Goal: Task Accomplishment & Management: Manage account settings

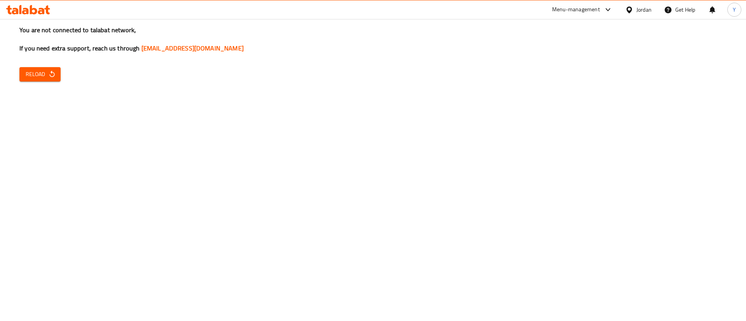
click at [38, 75] on span "Reload" at bounding box center [40, 75] width 29 height 10
drag, startPoint x: 47, startPoint y: 68, endPoint x: 106, endPoint y: 99, distance: 66.6
click at [48, 68] on button "Reload" at bounding box center [39, 74] width 41 height 14
click at [44, 75] on span "Reload" at bounding box center [40, 75] width 29 height 10
click at [347, 172] on div "You are not connected to talabat network, If you need extra support, reach us t…" at bounding box center [373, 160] width 746 height 321
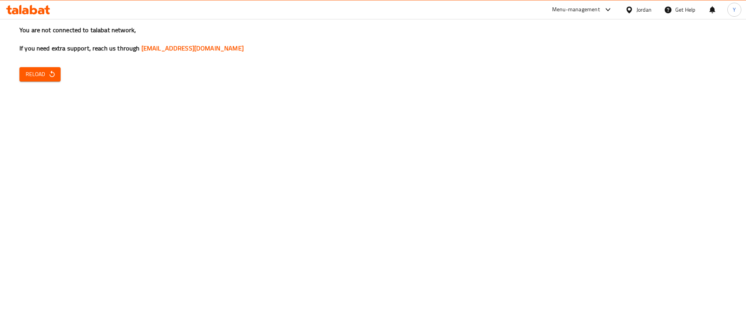
click at [39, 72] on span "Reload" at bounding box center [40, 75] width 29 height 10
click at [43, 83] on div "You are not connected to talabat network, If you need extra support, reach us t…" at bounding box center [373, 160] width 746 height 321
click at [49, 77] on icon "button" at bounding box center [52, 74] width 8 height 8
click at [56, 74] on button "Reload" at bounding box center [39, 74] width 41 height 14
click at [60, 79] on button "Reload" at bounding box center [39, 74] width 41 height 14
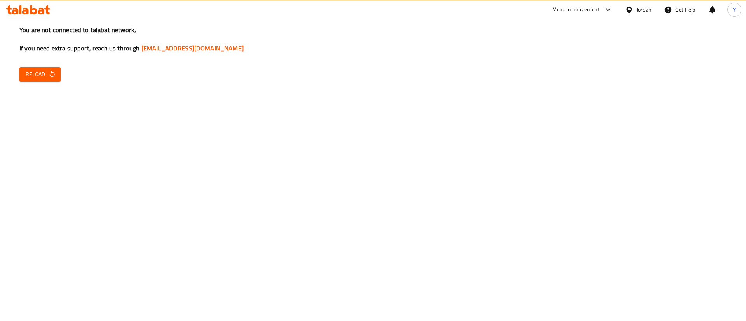
click at [43, 18] on div "Menu-management Jordan Get Help Y" at bounding box center [373, 9] width 746 height 19
click at [44, 17] on div at bounding box center [28, 10] width 56 height 16
click at [44, 13] on icon at bounding box center [28, 9] width 44 height 9
click at [34, 74] on span "Reload" at bounding box center [40, 75] width 29 height 10
click at [29, 18] on div "Menu-management Jordan Get Help Y" at bounding box center [373, 9] width 746 height 19
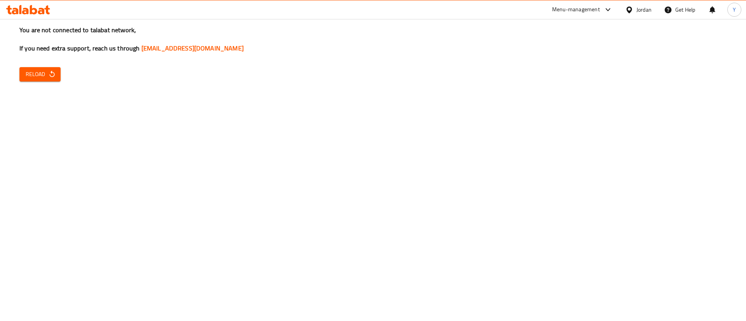
click at [36, 11] on icon at bounding box center [33, 9] width 7 height 9
click at [46, 73] on span "Reload" at bounding box center [40, 75] width 29 height 10
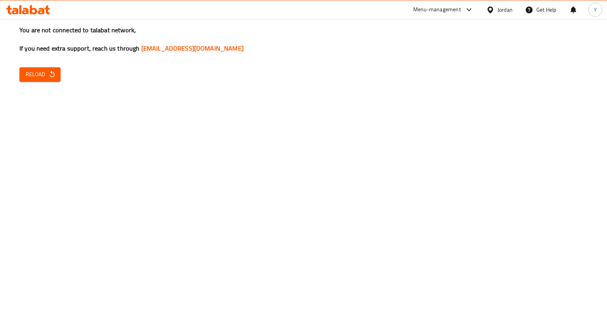
click at [45, 66] on div "You are not connected to talabat network, If you need extra support, reach us t…" at bounding box center [303, 155] width 607 height 310
click at [54, 74] on icon "button" at bounding box center [52, 74] width 8 height 8
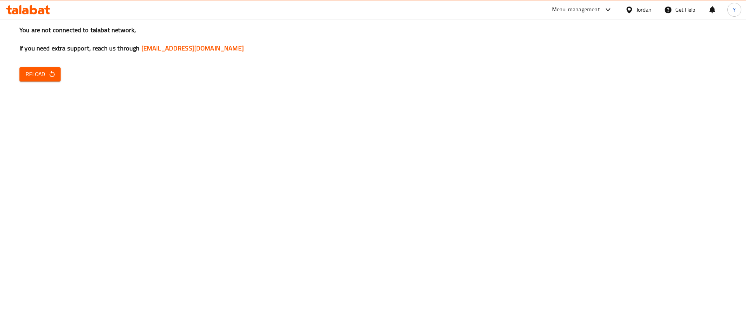
click at [35, 72] on span "Reload" at bounding box center [40, 75] width 29 height 10
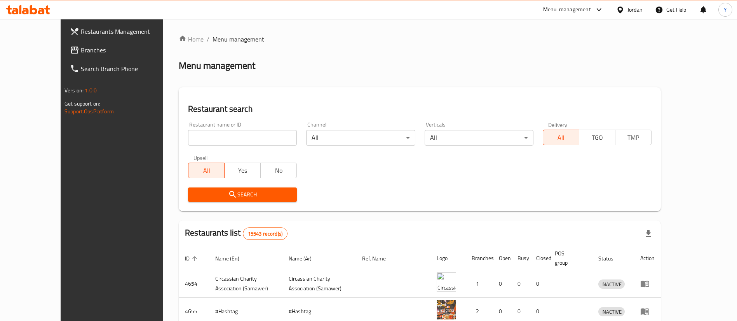
click at [64, 57] on link "Branches" at bounding box center [124, 50] width 120 height 19
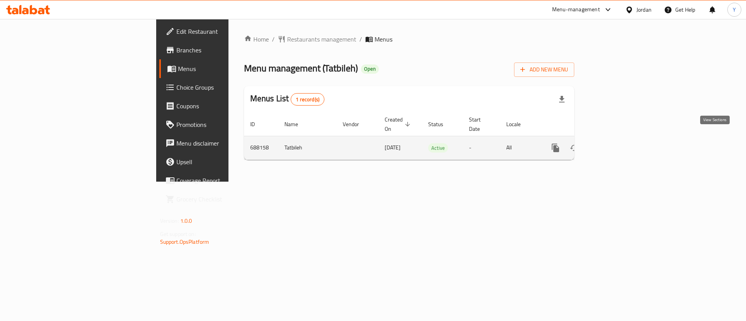
click at [615, 145] on icon "enhanced table" at bounding box center [611, 148] width 7 height 7
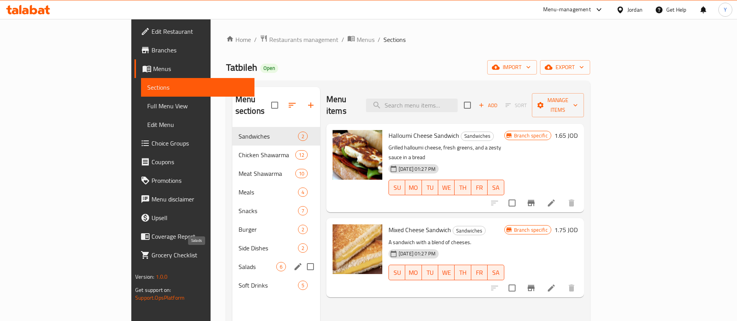
click at [239, 262] on span "Salads" at bounding box center [258, 266] width 38 height 9
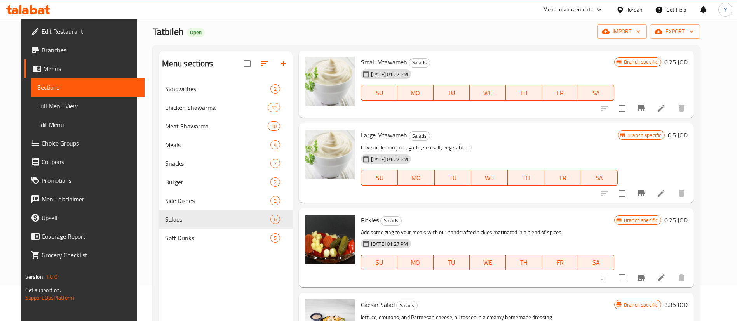
scroll to position [109, 0]
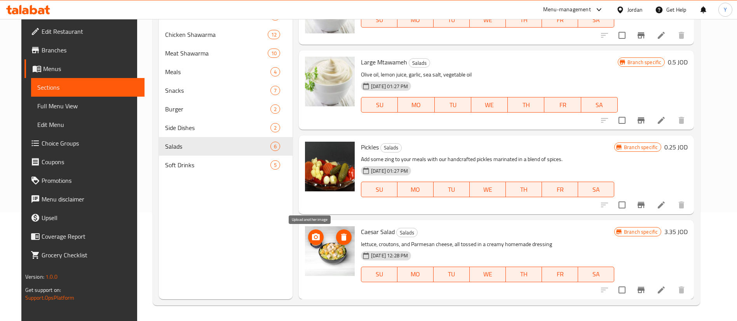
click at [312, 235] on icon "upload picture" at bounding box center [316, 236] width 8 height 7
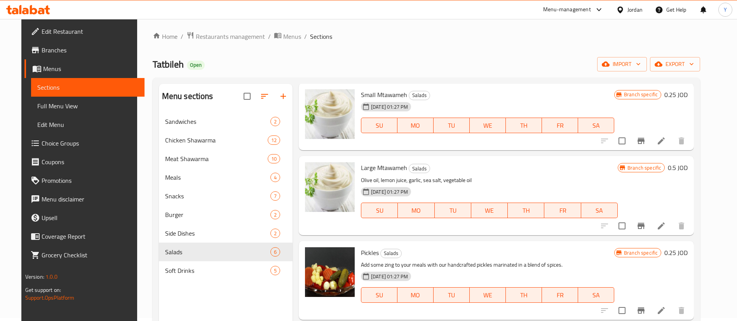
scroll to position [0, 0]
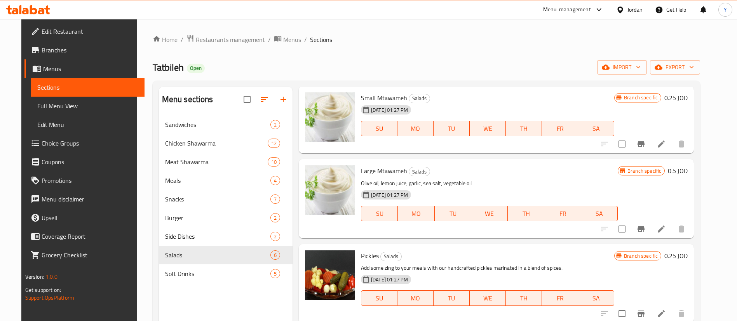
click at [49, 12] on icon at bounding box center [28, 9] width 44 height 9
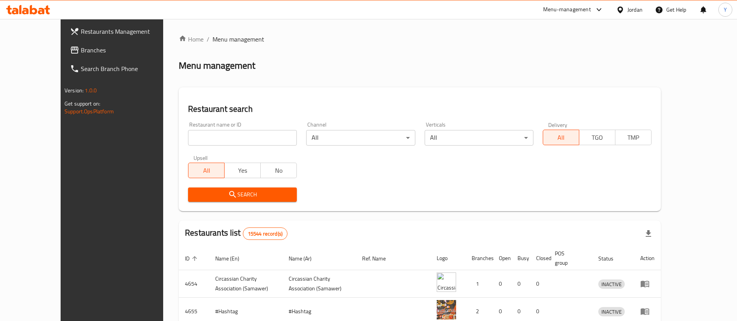
click at [188, 139] on input "search" at bounding box center [242, 138] width 109 height 16
click at [81, 51] on span "Branches" at bounding box center [129, 49] width 97 height 9
